Goal: Task Accomplishment & Management: Manage account settings

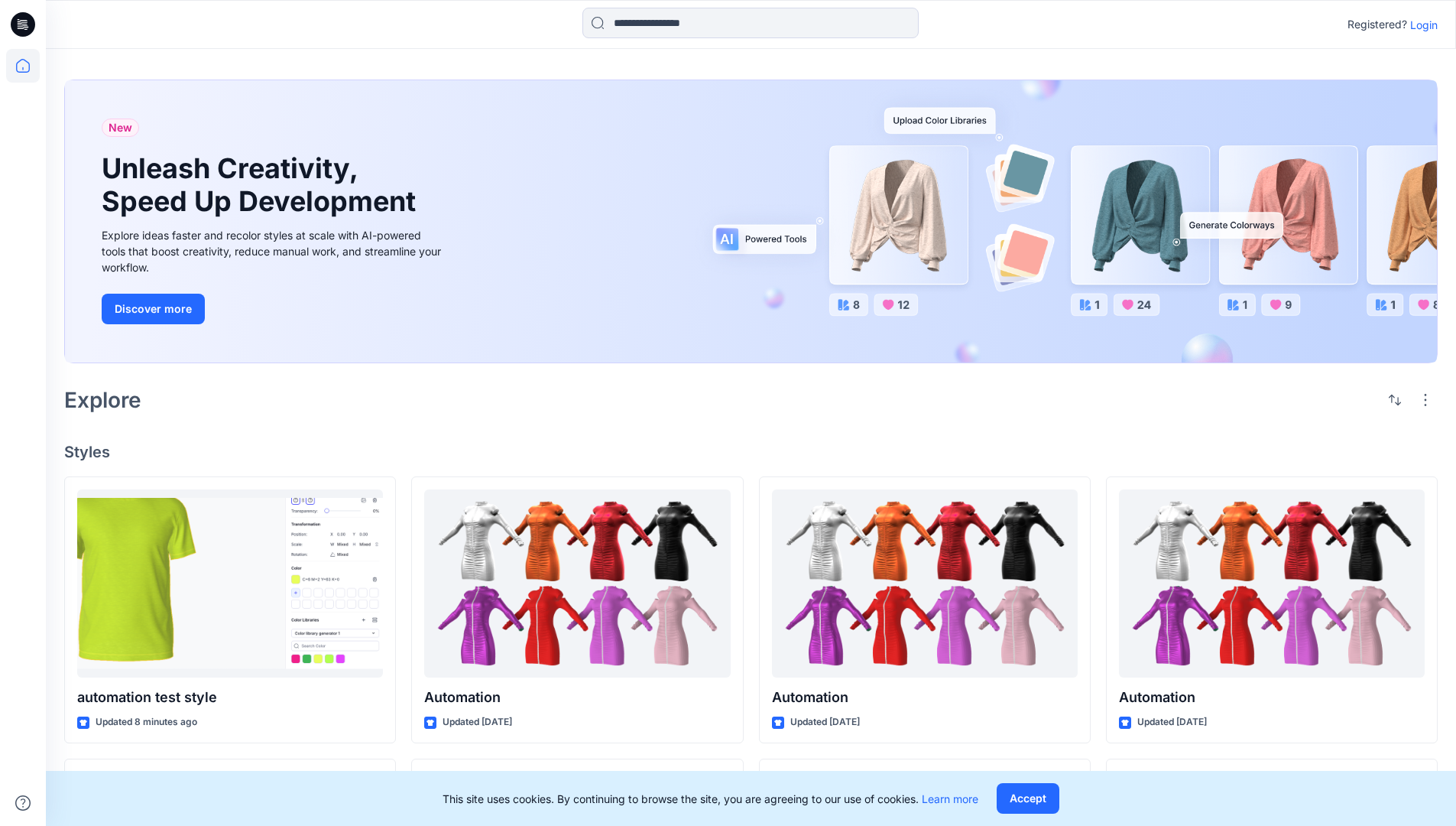
click at [1421, 24] on p "Login" at bounding box center [1424, 24] width 28 height 16
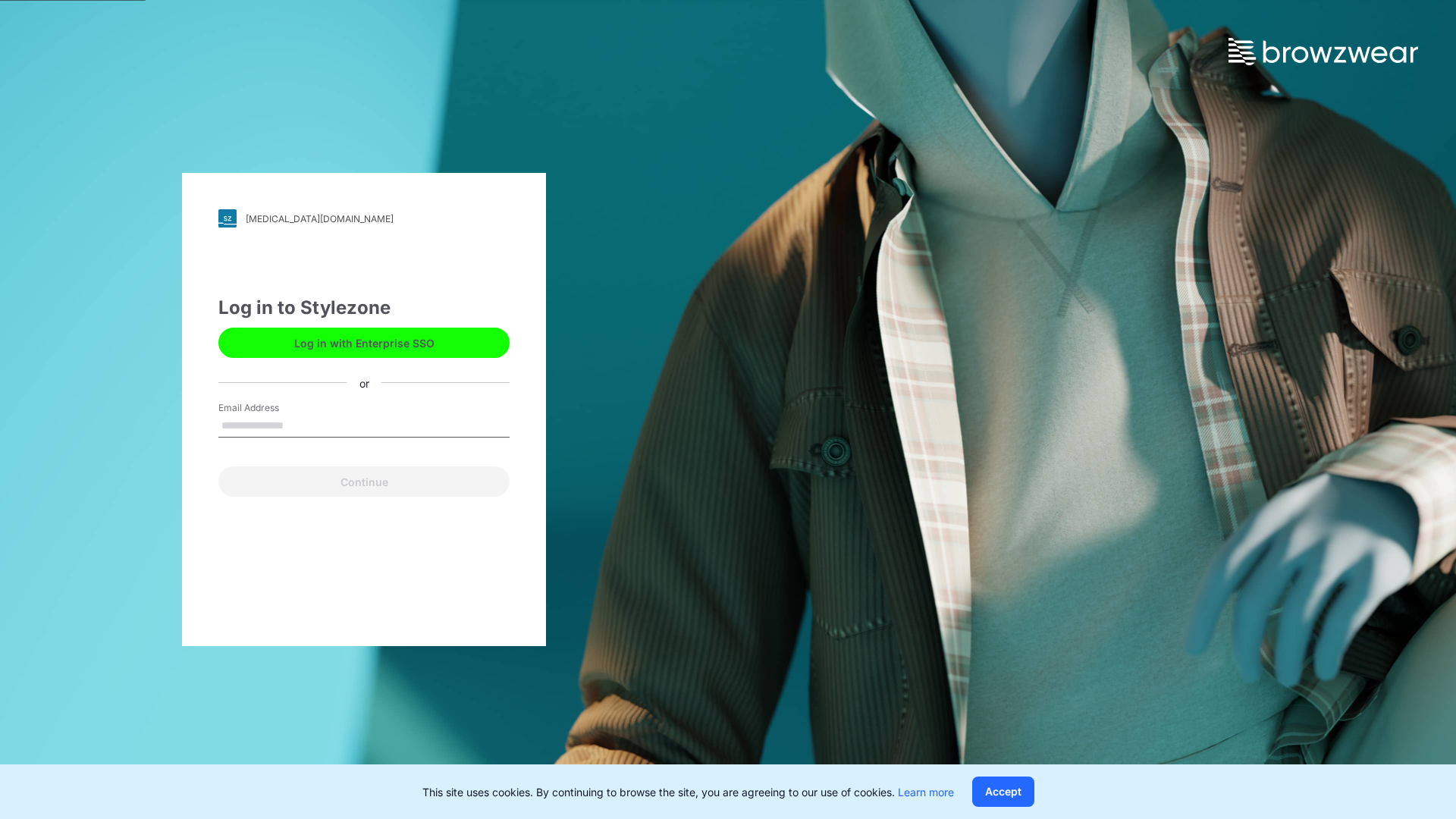
click at [300, 424] on input "Email Address" at bounding box center [363, 426] width 291 height 23
type input "**********"
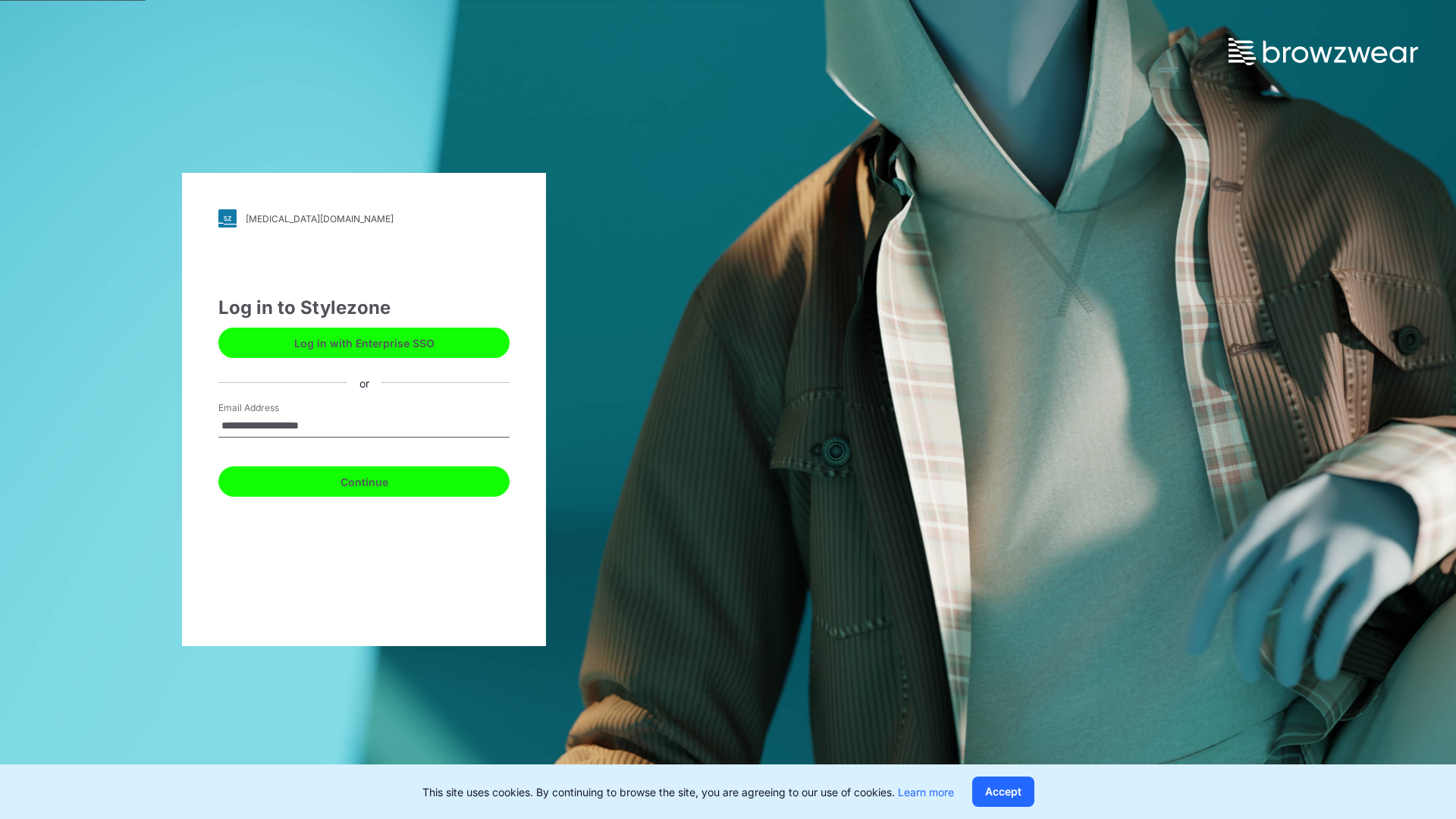
click at [381, 479] on button "Continue" at bounding box center [363, 481] width 291 height 31
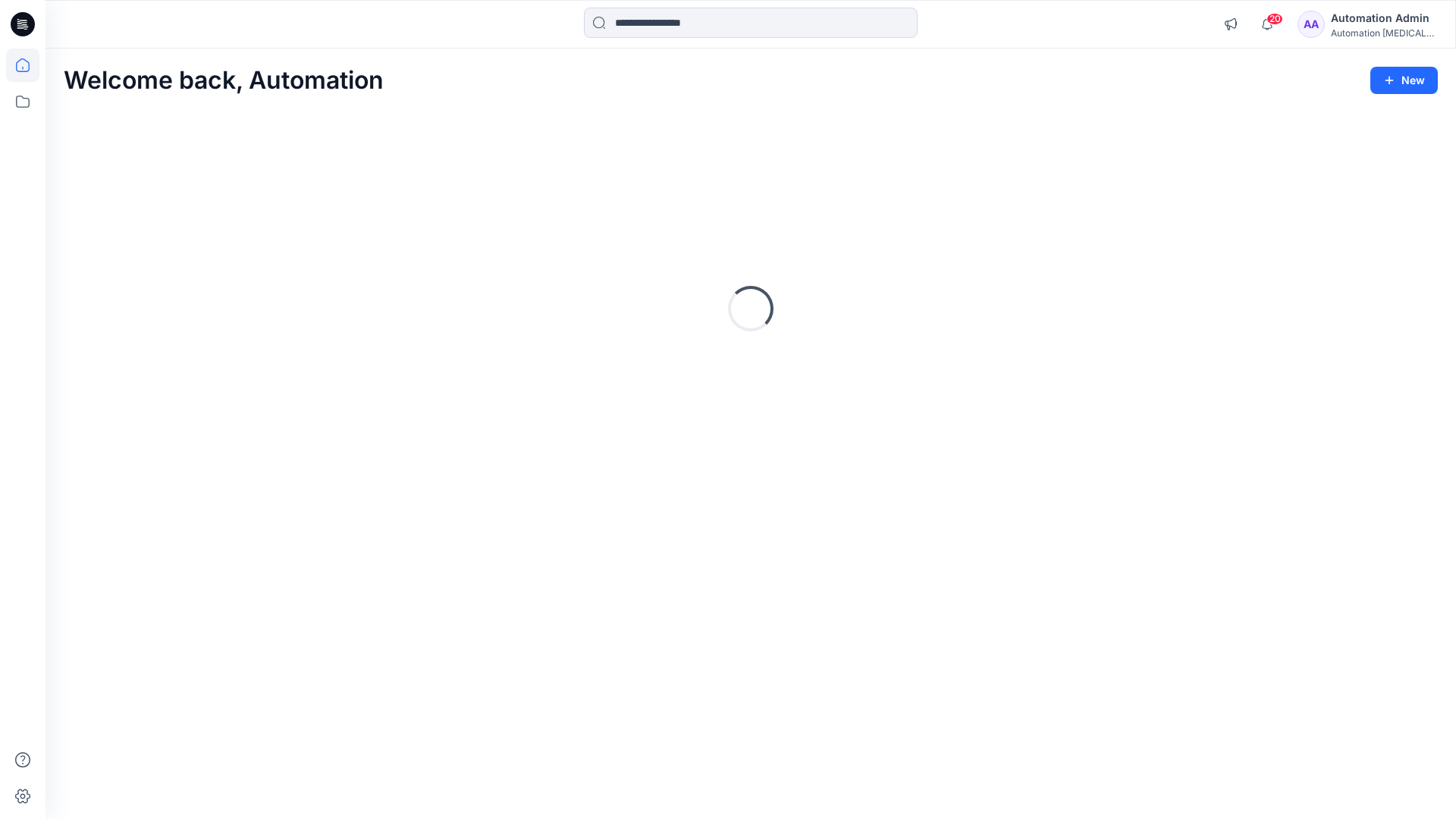
click at [29, 66] on icon at bounding box center [22, 65] width 14 height 14
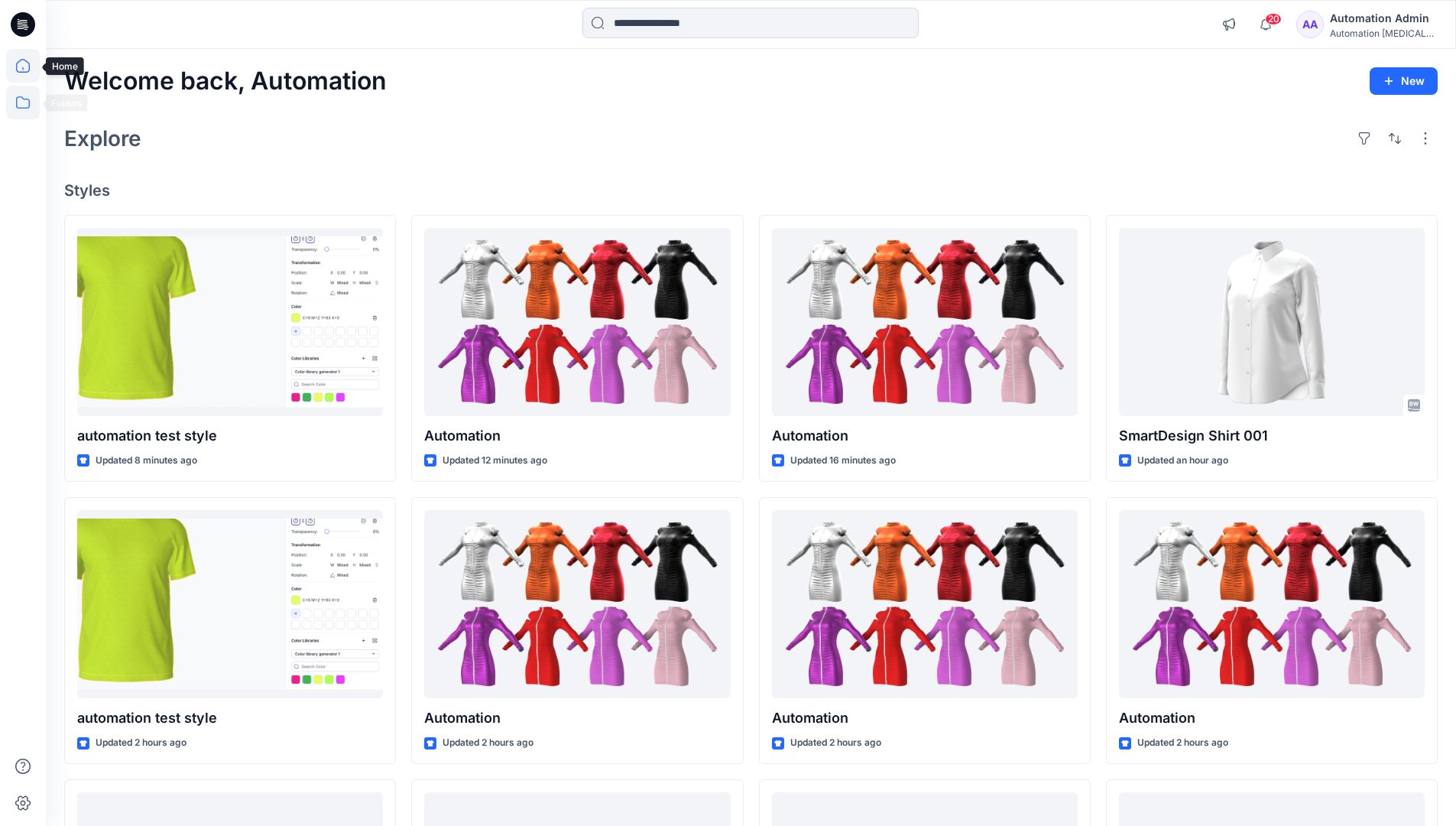
click at [22, 106] on icon at bounding box center [23, 103] width 34 height 34
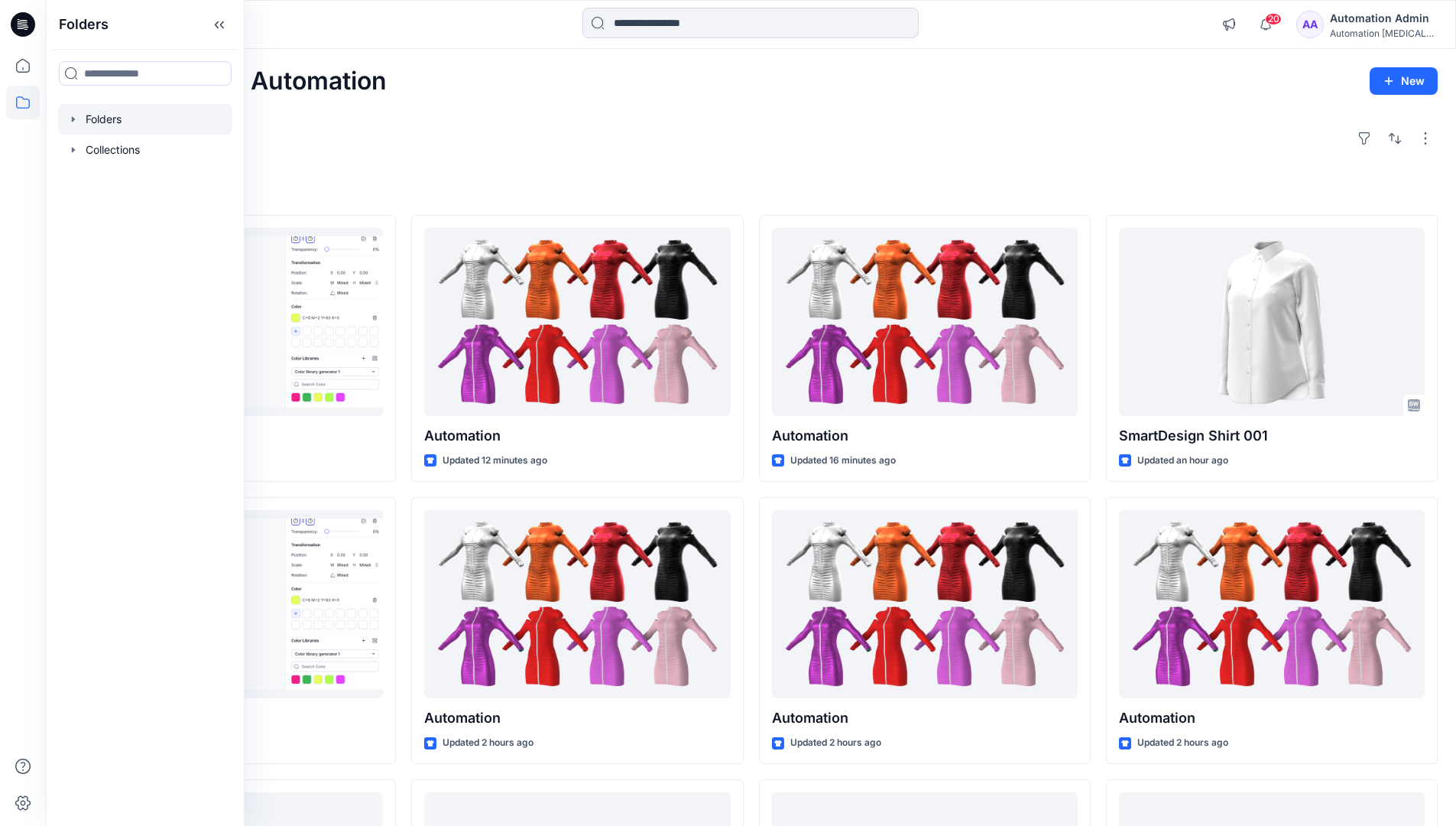
click at [96, 118] on div at bounding box center [144, 119] width 174 height 31
